Goal: Register for event/course

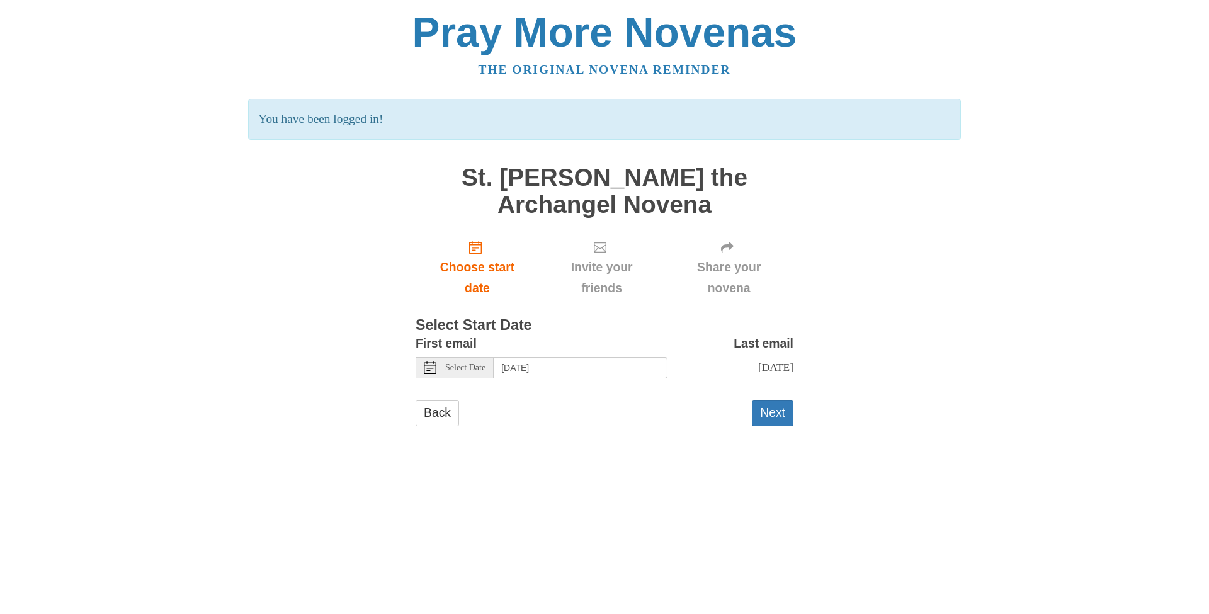
click at [477, 376] on div "Select Date" at bounding box center [455, 367] width 78 height 21
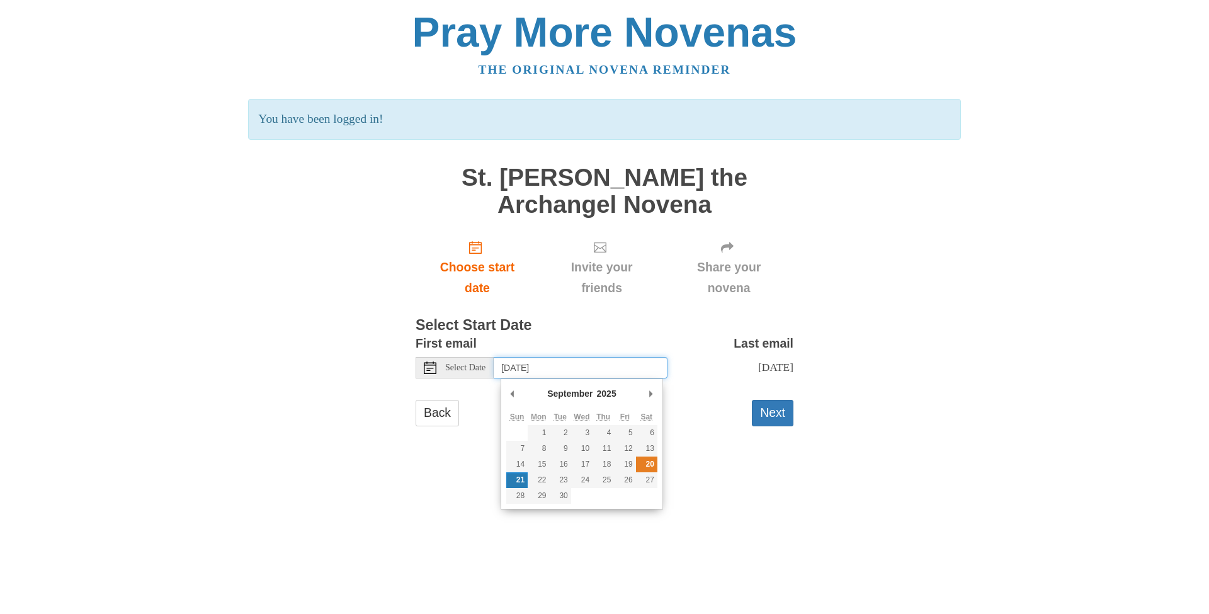
type input "Saturday, September 20th"
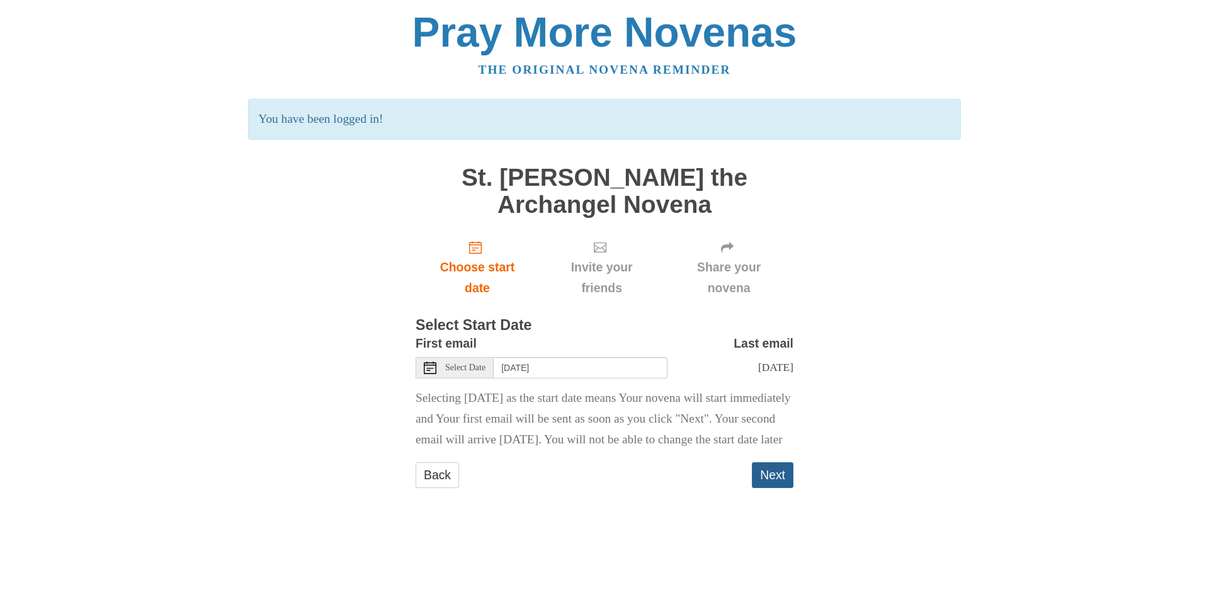
click at [775, 488] on button "Next" at bounding box center [773, 475] width 42 height 26
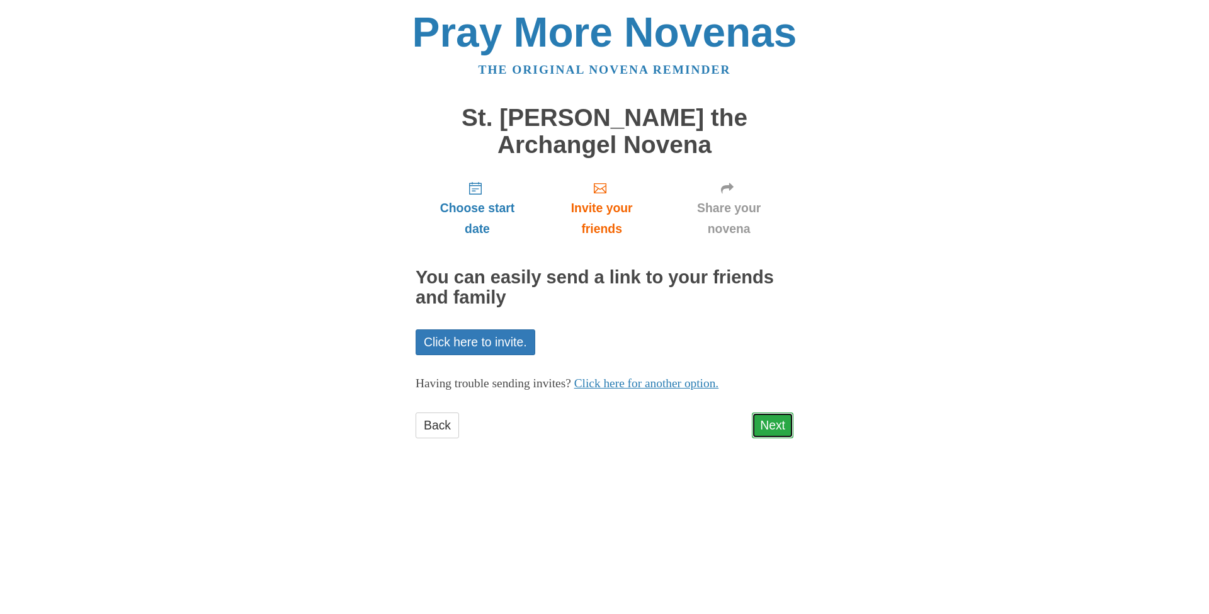
click at [775, 422] on link "Next" at bounding box center [773, 425] width 42 height 26
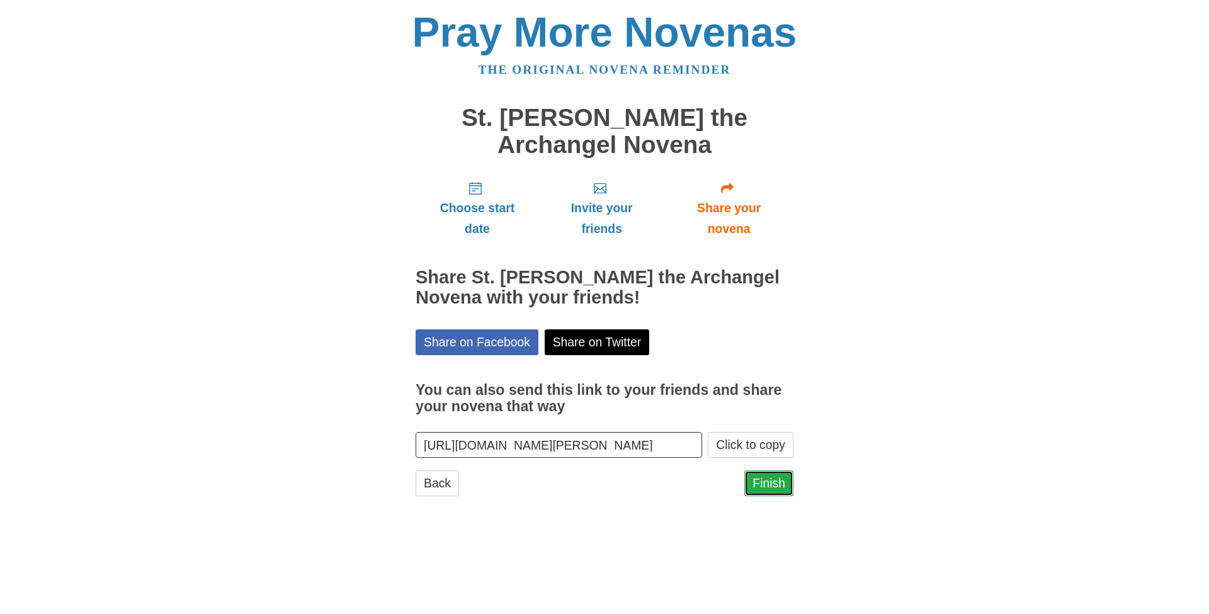
click at [767, 486] on link "Finish" at bounding box center [768, 483] width 49 height 26
